Goal: Find contact information: Find contact information

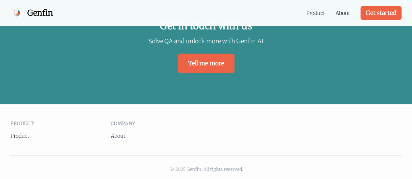
scroll to position [1517, 0]
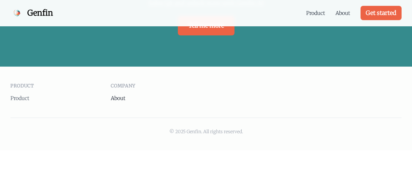
click at [119, 97] on link "About" at bounding box center [118, 98] width 15 height 7
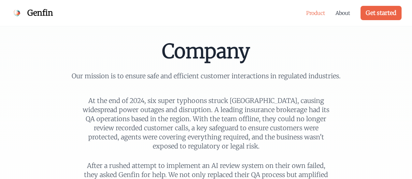
click at [320, 14] on link "Product" at bounding box center [315, 13] width 19 height 8
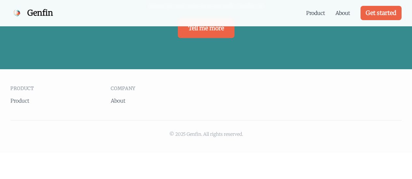
scroll to position [1517, 0]
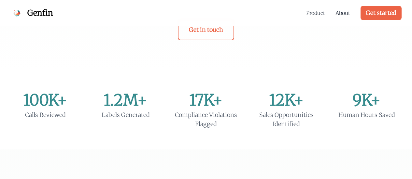
scroll to position [164, 0]
click at [208, 35] on link "Get in touch" at bounding box center [206, 29] width 56 height 21
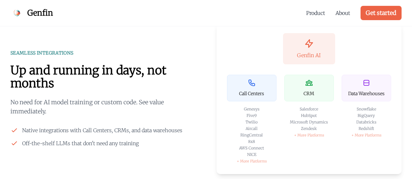
scroll to position [962, 0]
click at [306, 135] on div "+ More Platforms" at bounding box center [308, 135] width 49 height 5
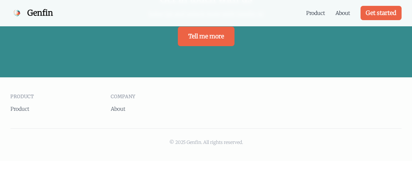
scroll to position [1517, 0]
